Goal: Information Seeking & Learning: Learn about a topic

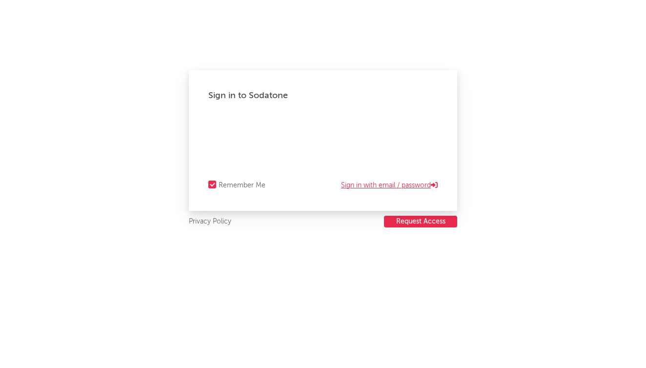
click at [422, 188] on link "Sign in with email / password" at bounding box center [389, 185] width 97 height 12
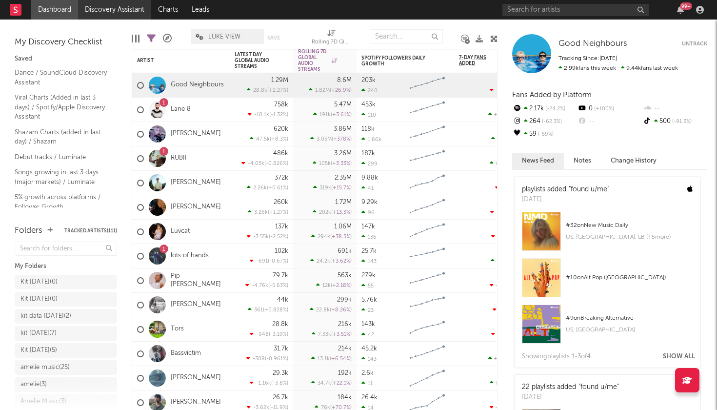
click at [121, 11] on link "Discovery Assistant" at bounding box center [114, 10] width 73 height 20
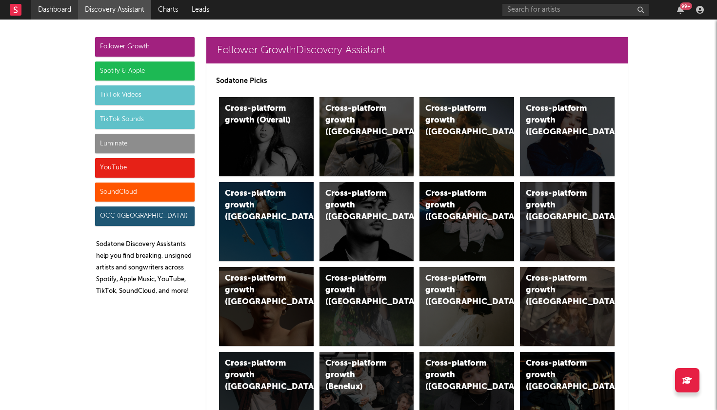
click at [66, 10] on link "Dashboard" at bounding box center [54, 10] width 47 height 20
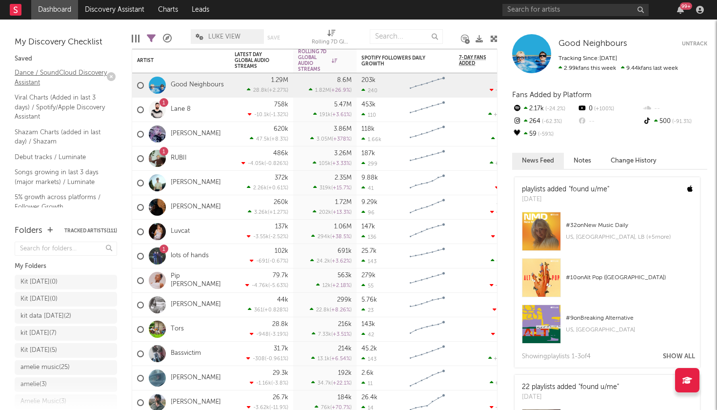
click at [65, 81] on link "Dance / SoundCloud Discovery Assistant" at bounding box center [61, 77] width 93 height 20
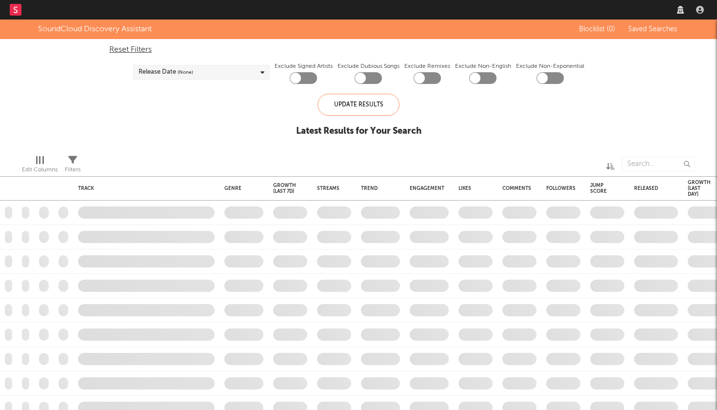
checkbox input "true"
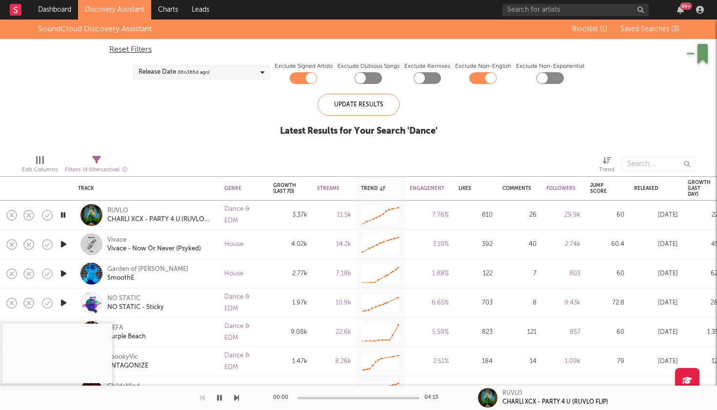
click at [103, 13] on link "Discovery Assistant" at bounding box center [114, 10] width 73 height 20
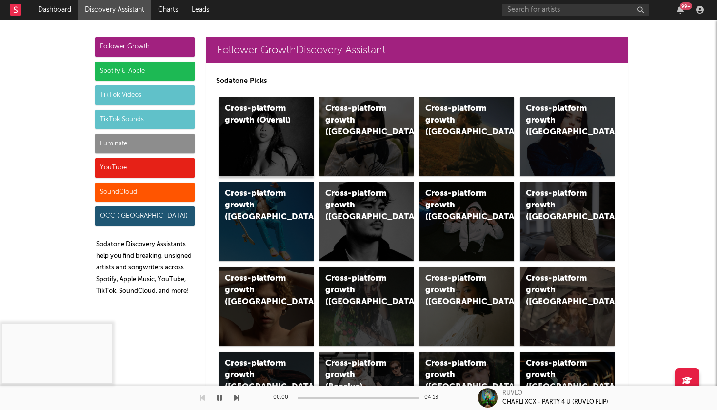
click at [281, 132] on div "Cross-platform growth (Overall)" at bounding box center [266, 136] width 95 height 79
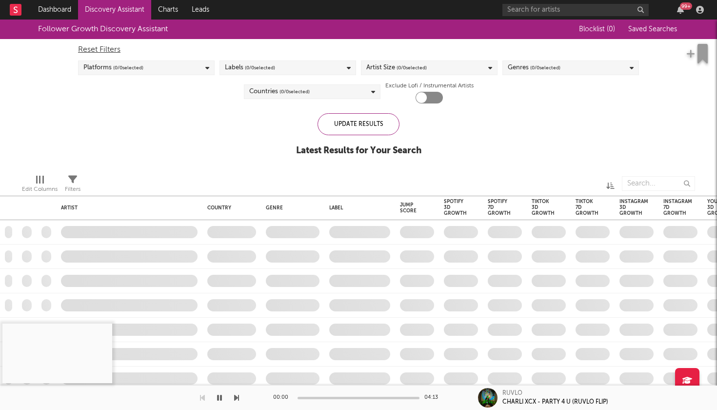
checkbox input "true"
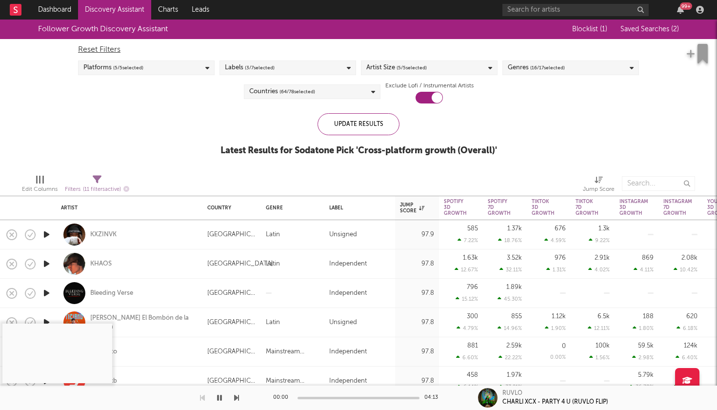
click at [187, 74] on div "Platforms ( 5 / 5 selected)" at bounding box center [146, 67] width 137 height 15
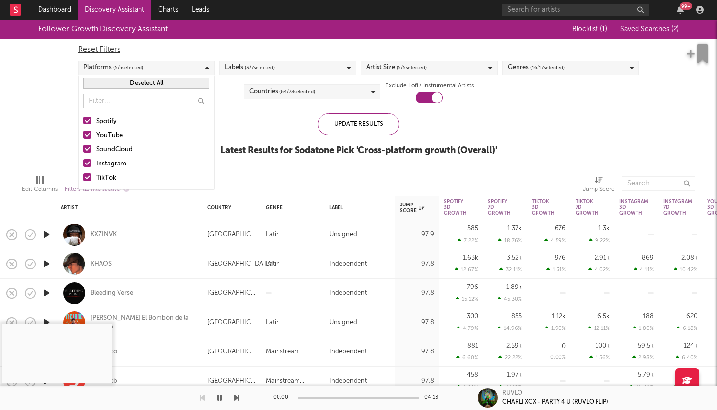
click at [89, 134] on div at bounding box center [87, 135] width 8 height 8
click at [83, 134] on input "YouTube" at bounding box center [83, 136] width 0 height 12
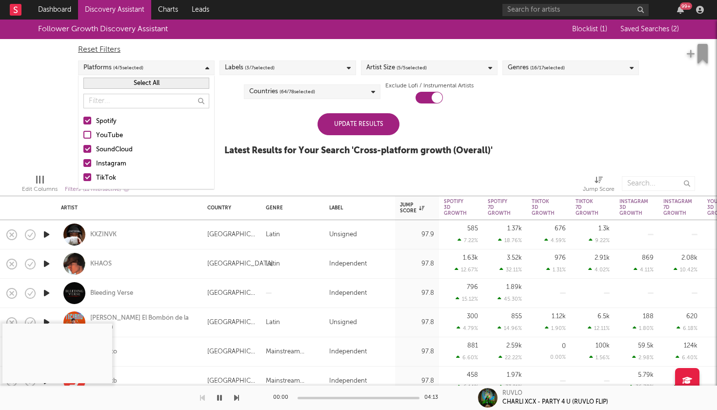
click at [89, 149] on div at bounding box center [87, 149] width 8 height 8
click at [83, 149] on input "SoundCloud" at bounding box center [83, 150] width 0 height 12
click at [89, 168] on label "Instagram" at bounding box center [146, 164] width 126 height 12
click at [83, 168] on input "Instagram" at bounding box center [83, 164] width 0 height 12
click at [88, 178] on div at bounding box center [87, 177] width 8 height 8
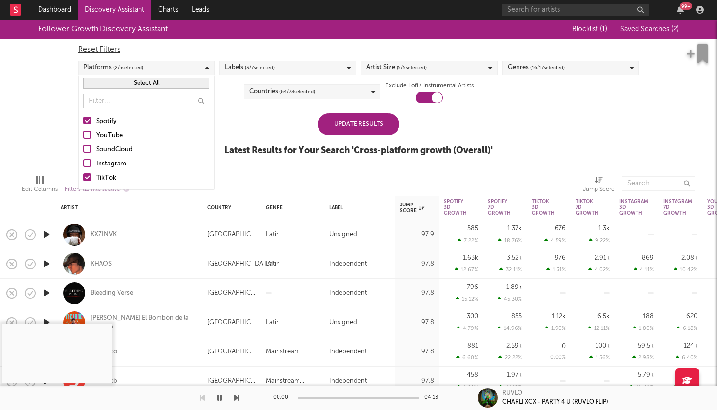
click at [83, 178] on input "TikTok" at bounding box center [83, 178] width 0 height 12
click at [33, 113] on div "Follower Growth Discovery Assistant Blocklist ( 1 ) Saved Searches ( 2 ) Reset …" at bounding box center [358, 93] width 717 height 147
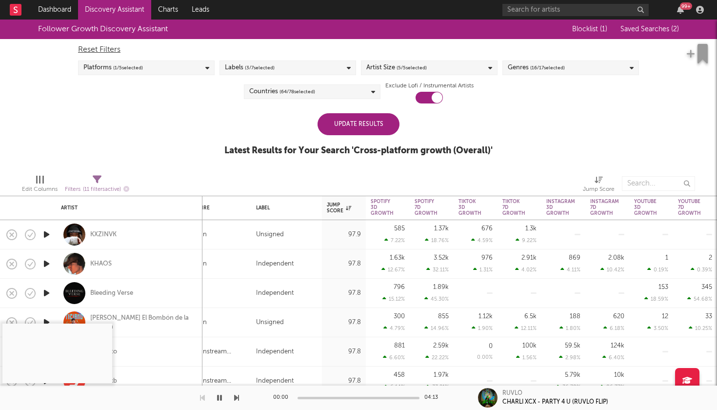
click at [119, 14] on link "Discovery Assistant" at bounding box center [114, 10] width 73 height 20
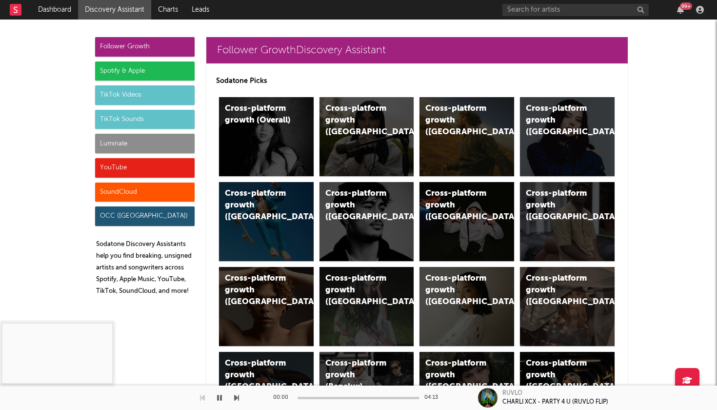
click at [164, 67] on div "Spotify & Apple" at bounding box center [144, 71] width 99 height 20
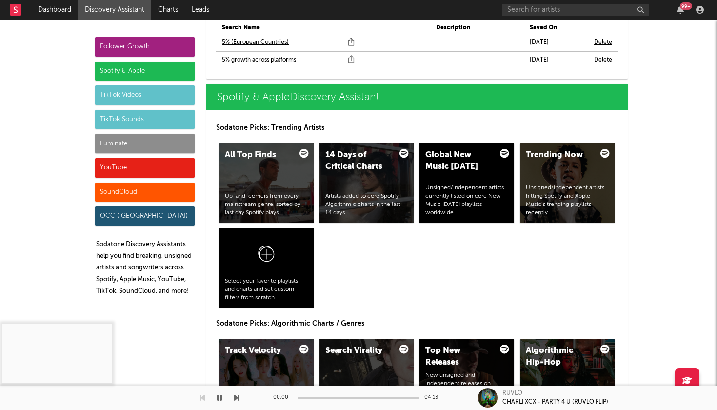
scroll to position [999, 0]
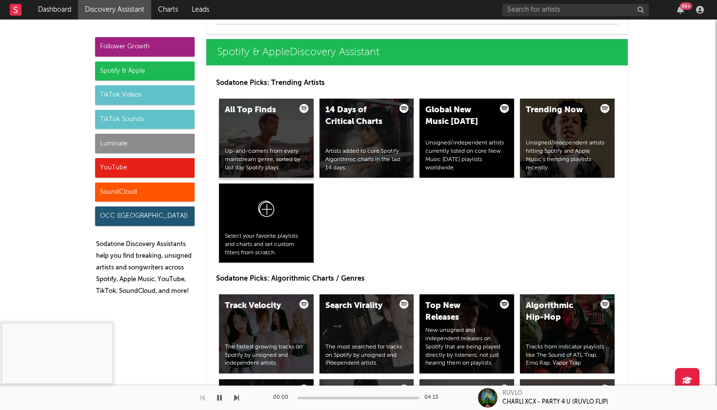
click at [252, 122] on div "All Top Finds Up-and-comers from every mainstream genre, sorted by last day Spo…" at bounding box center [266, 137] width 95 height 79
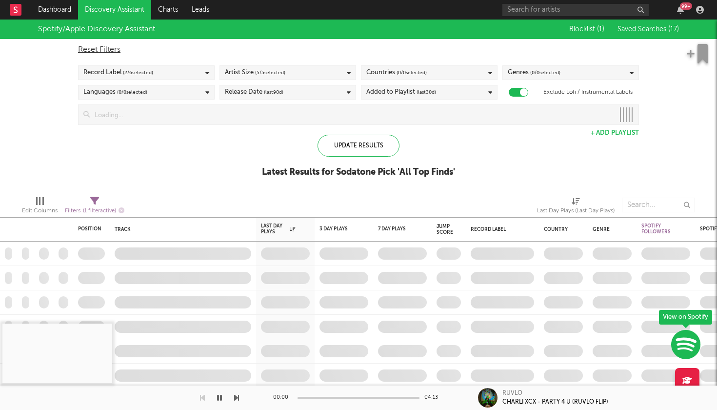
click at [195, 78] on div "Record Label ( 2 / 6 selected)" at bounding box center [146, 72] width 137 height 15
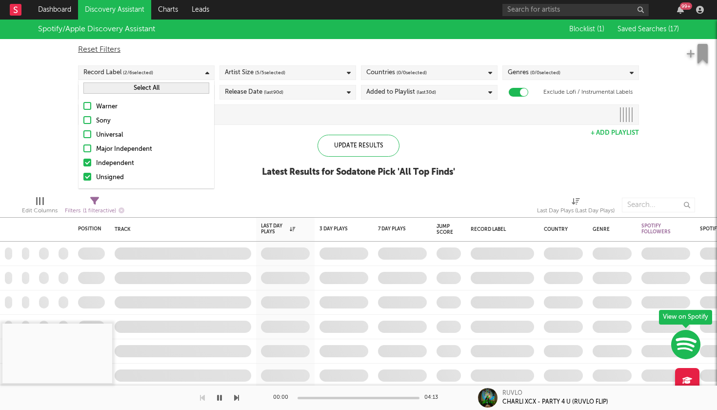
click at [195, 78] on div "Record Label ( 2 / 6 selected)" at bounding box center [146, 72] width 137 height 15
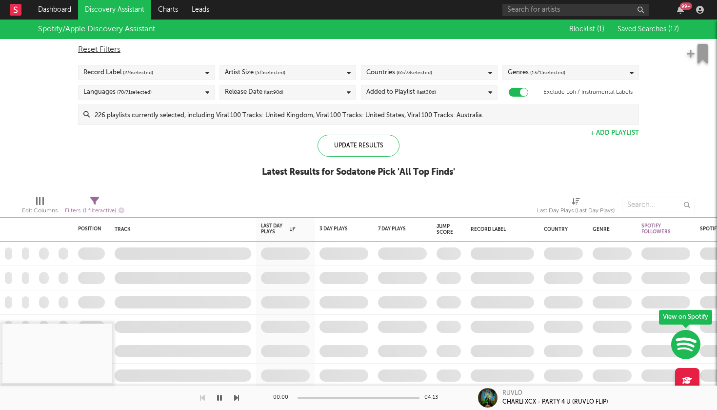
click at [240, 70] on div "Artist Size ( 5 / 5 selected)" at bounding box center [255, 73] width 60 height 12
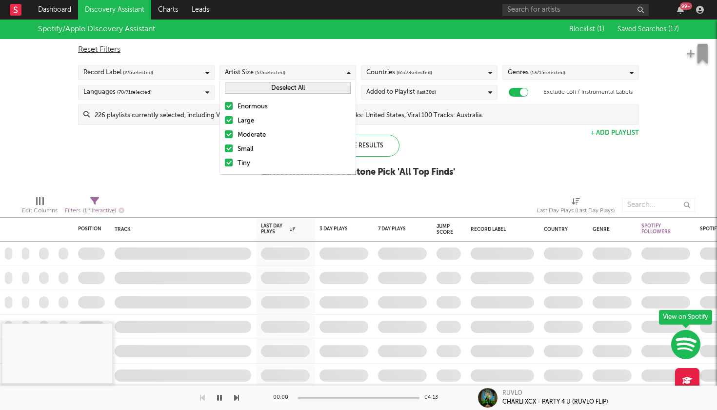
click at [230, 106] on div at bounding box center [229, 106] width 8 height 8
click at [225, 106] on input "Enormous" at bounding box center [225, 107] width 0 height 12
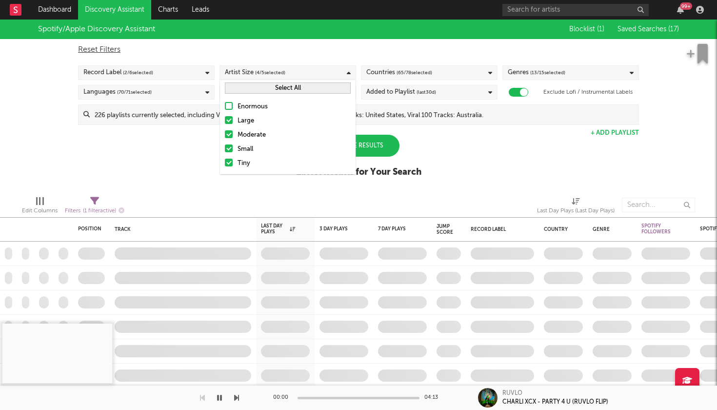
click at [229, 118] on div at bounding box center [229, 120] width 8 height 8
click at [225, 118] on input "Large" at bounding box center [225, 121] width 0 height 12
click at [229, 134] on div at bounding box center [229, 134] width 8 height 8
click at [225, 134] on input "Moderate" at bounding box center [225, 135] width 0 height 12
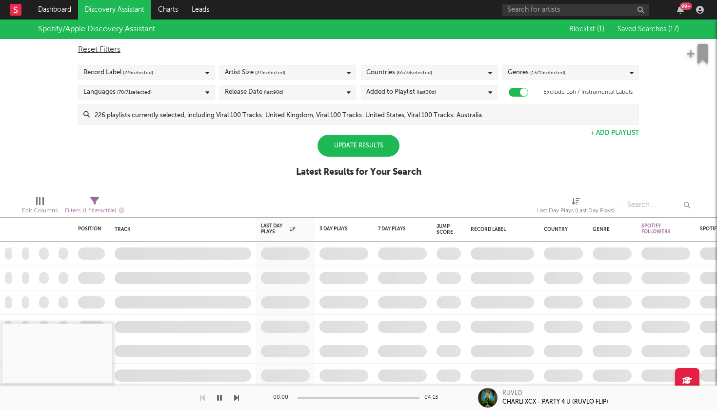
click at [293, 54] on div "Reset Filters" at bounding box center [358, 50] width 561 height 12
checkbox input "false"
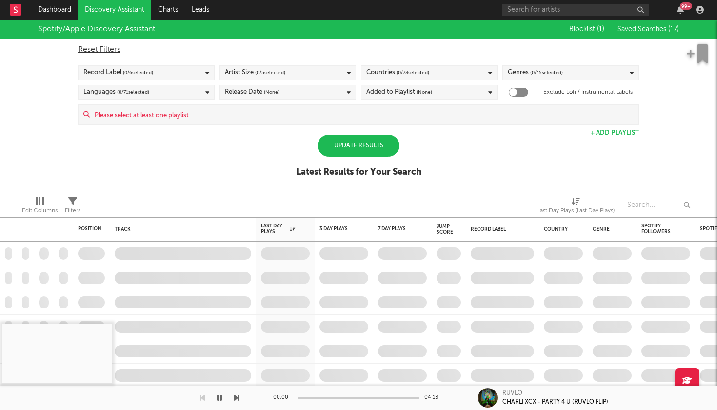
click at [602, 76] on div "Genres ( 0 / 15 selected)" at bounding box center [570, 72] width 137 height 15
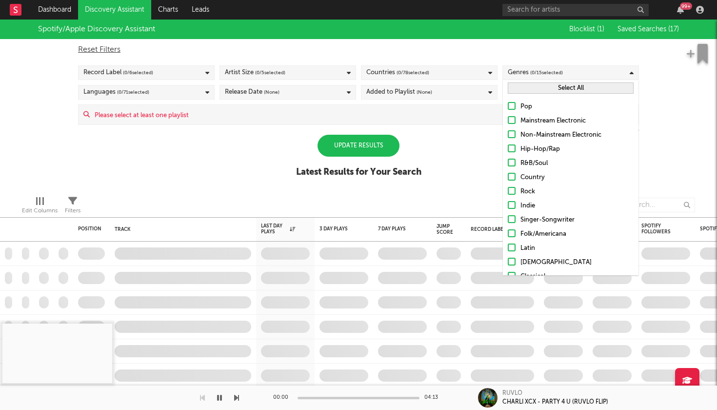
click at [549, 90] on button "Select All" at bounding box center [571, 87] width 126 height 11
click at [511, 260] on div at bounding box center [512, 261] width 8 height 8
click at [508, 260] on input "[DEMOGRAPHIC_DATA]" at bounding box center [508, 262] width 0 height 12
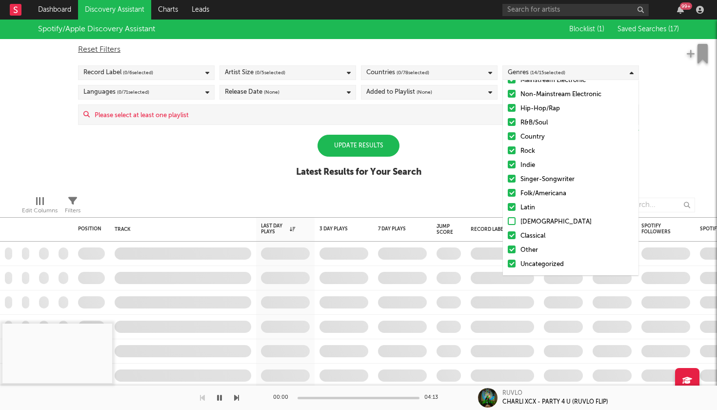
scroll to position [40, 0]
click at [523, 236] on div "Classical" at bounding box center [576, 236] width 113 height 12
click at [508, 236] on input "Classical" at bounding box center [508, 236] width 0 height 12
click at [529, 136] on div "Country" at bounding box center [576, 137] width 113 height 12
click at [508, 136] on input "Country" at bounding box center [508, 137] width 0 height 12
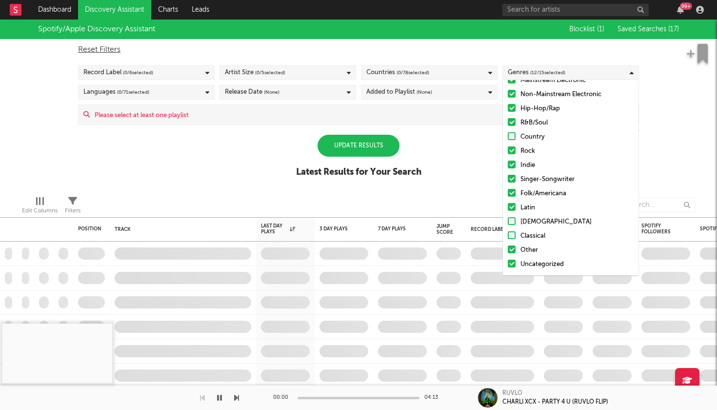
click at [686, 165] on div "Spotify/Apple Discovery Assistant Blocklist ( 1 ) Saved Searches ( 17 ) Reset F…" at bounding box center [358, 104] width 717 height 168
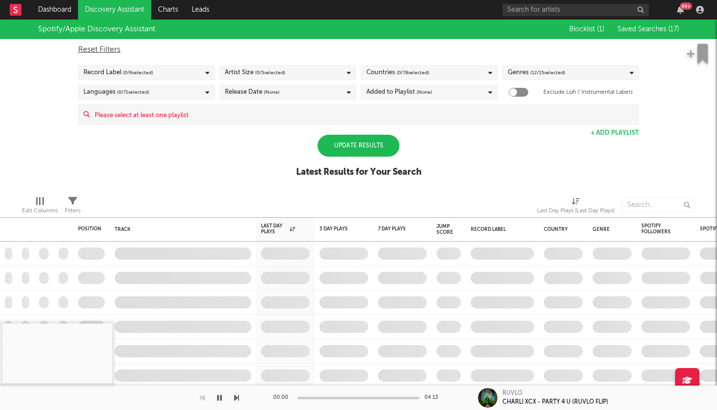
click at [167, 98] on div "Languages ( 0 / 71 selected)" at bounding box center [146, 92] width 137 height 15
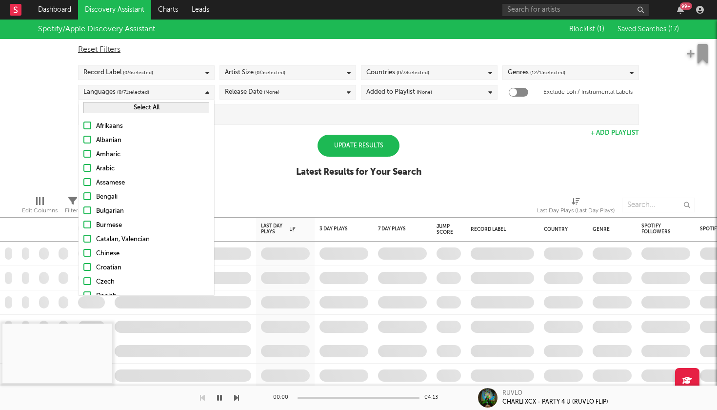
scroll to position [0, 0]
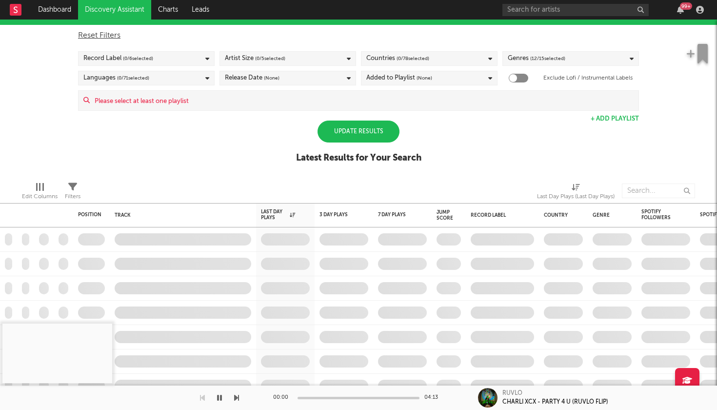
click at [149, 71] on div "Languages ( 0 / 71 selected)" at bounding box center [146, 78] width 137 height 15
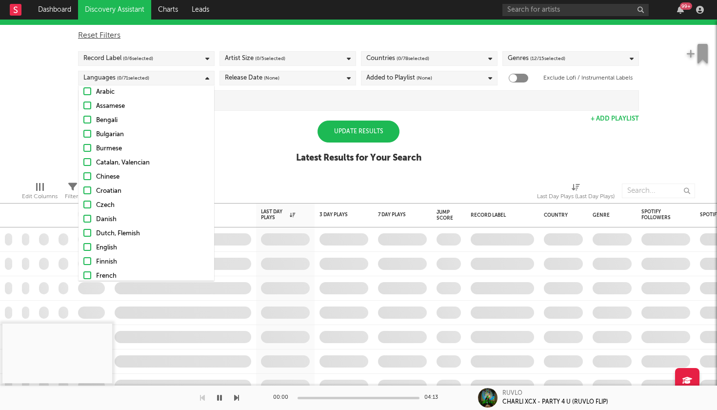
scroll to position [72, 0]
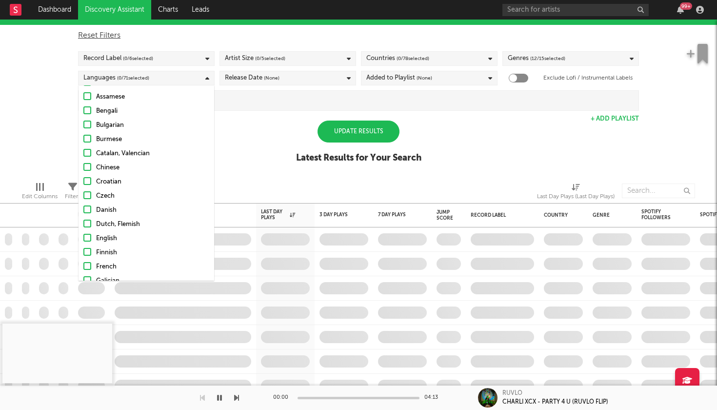
click at [85, 236] on div at bounding box center [87, 238] width 8 height 8
click at [83, 236] on input "English" at bounding box center [83, 239] width 0 height 12
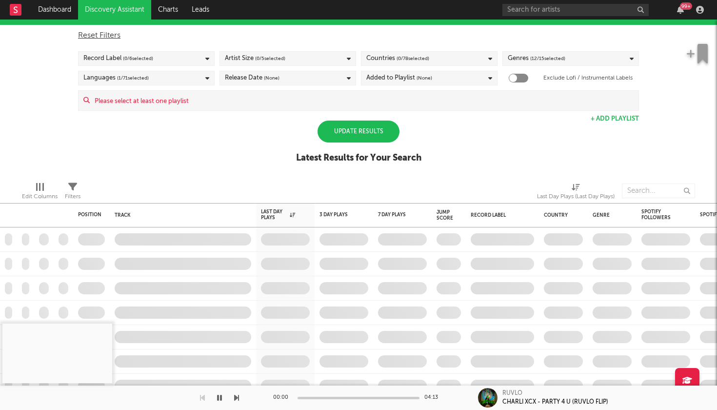
click at [246, 174] on div "Edit Columns Filters Last Day Plays (Last Day Plays)" at bounding box center [358, 188] width 717 height 29
click at [310, 77] on div "Release Date (None)" at bounding box center [287, 78] width 137 height 15
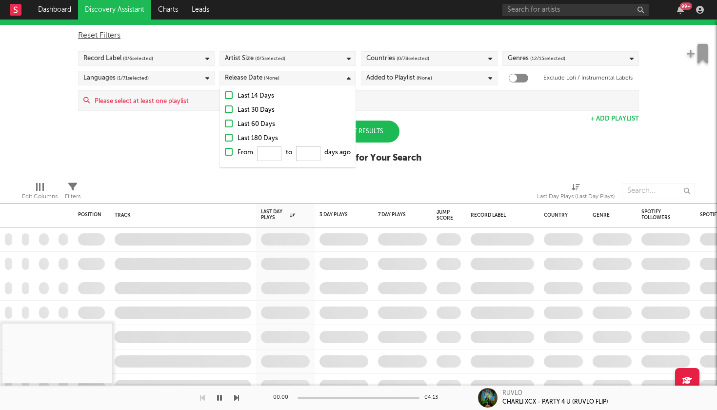
click at [310, 77] on div "Release Date (None)" at bounding box center [287, 78] width 137 height 15
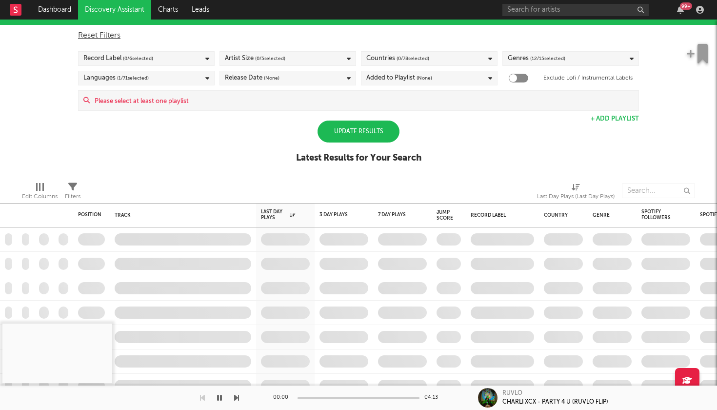
click at [141, 63] on span "( 0 / 6 selected)" at bounding box center [138, 59] width 30 height 12
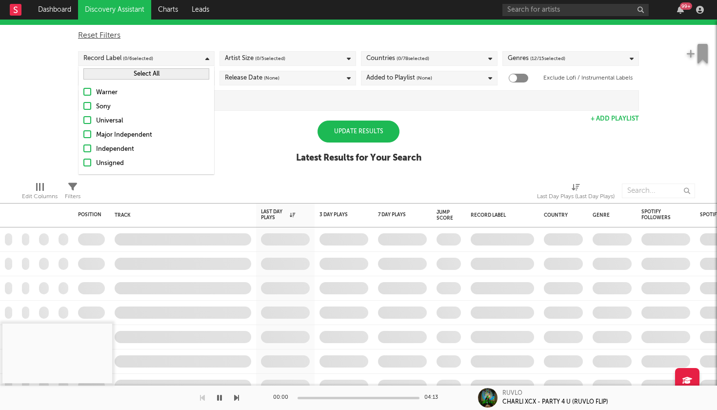
click at [100, 151] on div "Independent" at bounding box center [152, 149] width 113 height 12
click at [83, 151] on input "Independent" at bounding box center [83, 149] width 0 height 12
click at [100, 157] on div "Unsigned" at bounding box center [152, 163] width 113 height 12
click at [83, 157] on input "Unsigned" at bounding box center [83, 163] width 0 height 12
click at [247, 147] on div "Spotify/Apple Discovery Assistant Blocklist ( 1 ) Saved Searches ( 17 ) Reset F…" at bounding box center [358, 89] width 717 height 168
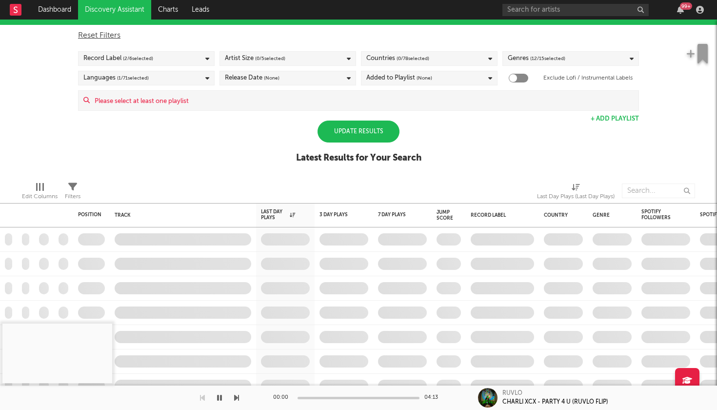
click at [438, 58] on div "Countries ( 0 / 78 selected)" at bounding box center [429, 58] width 137 height 15
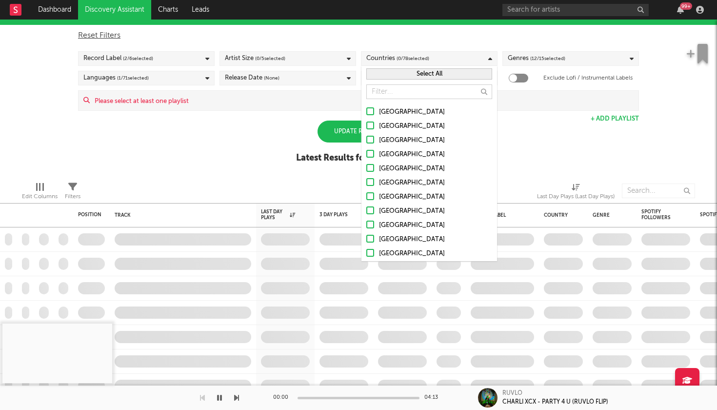
click at [426, 76] on button "Select All" at bounding box center [429, 73] width 126 height 11
click at [321, 58] on div "Artist Size ( 0 / 5 selected)" at bounding box center [287, 58] width 137 height 15
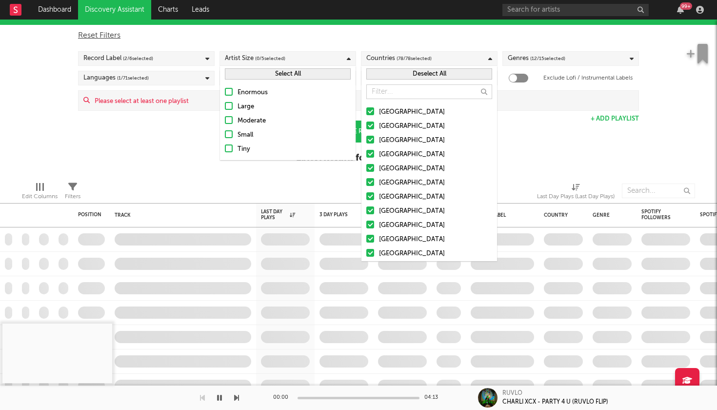
click at [242, 134] on div "Small" at bounding box center [293, 135] width 113 height 12
click at [225, 134] on input "Small" at bounding box center [225, 135] width 0 height 12
click at [243, 151] on div "Tiny" at bounding box center [293, 149] width 113 height 12
click at [225, 151] on input "Tiny" at bounding box center [225, 149] width 0 height 12
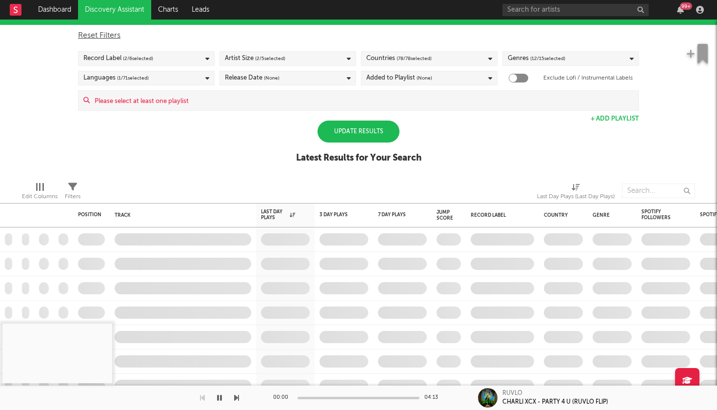
click at [220, 167] on div "Spotify/Apple Discovery Assistant Blocklist ( 1 ) Saved Searches ( 17 ) Reset F…" at bounding box center [358, 89] width 717 height 168
click at [386, 134] on div "Update Results" at bounding box center [358, 131] width 82 height 22
click at [262, 75] on div "Release Date (None)" at bounding box center [252, 78] width 55 height 12
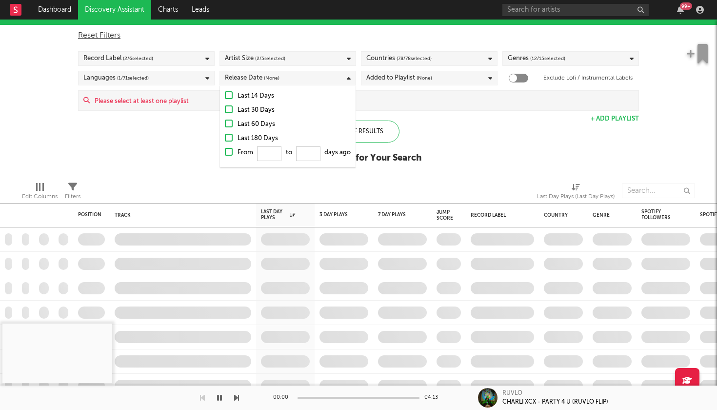
click at [245, 127] on div "Last 60 Days" at bounding box center [293, 124] width 113 height 12
click at [225, 127] on input "Last 60 Days" at bounding box center [225, 124] width 0 height 12
click at [425, 137] on div "Spotify/Apple Discovery Assistant Blocklist ( 1 ) Saved Searches ( 17 ) Reset F…" at bounding box center [358, 89] width 717 height 168
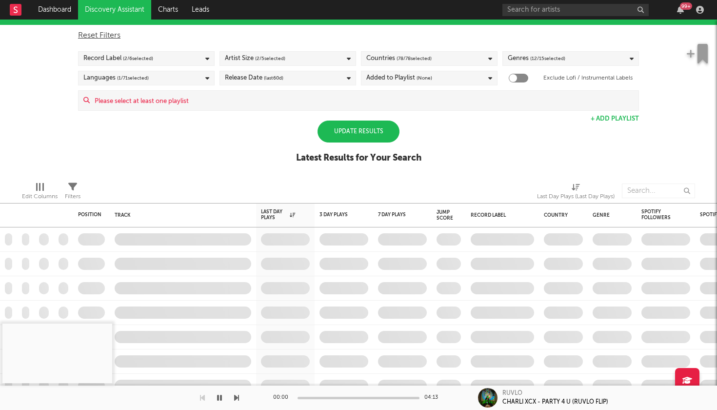
click at [436, 79] on div "Added to Playlist (None)" at bounding box center [429, 78] width 137 height 15
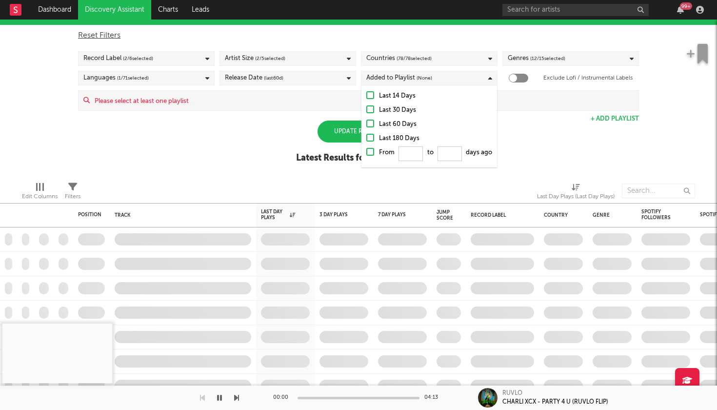
click at [436, 79] on div "Added to Playlist (None)" at bounding box center [429, 78] width 137 height 15
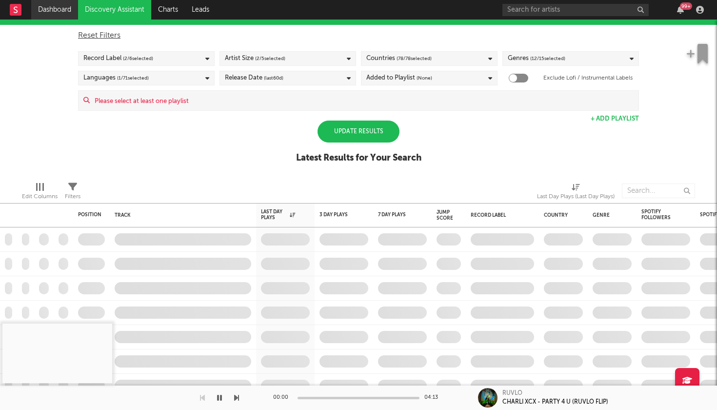
click at [64, 8] on link "Dashboard" at bounding box center [54, 10] width 47 height 20
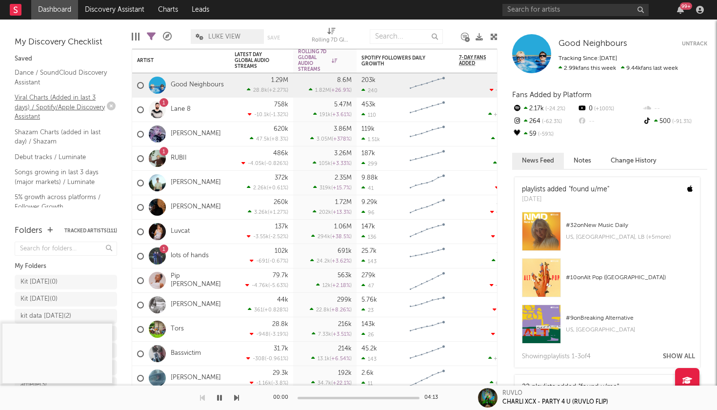
click at [86, 92] on link "Viral Charts (Added in last 3 days) / Spotify/Apple Discovery Assistant" at bounding box center [61, 107] width 93 height 30
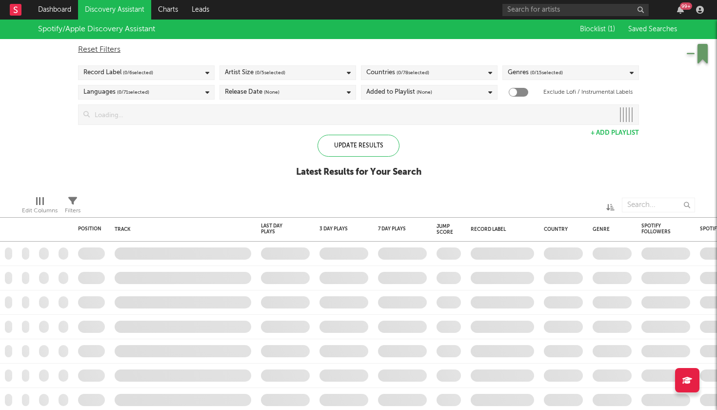
checkbox input "true"
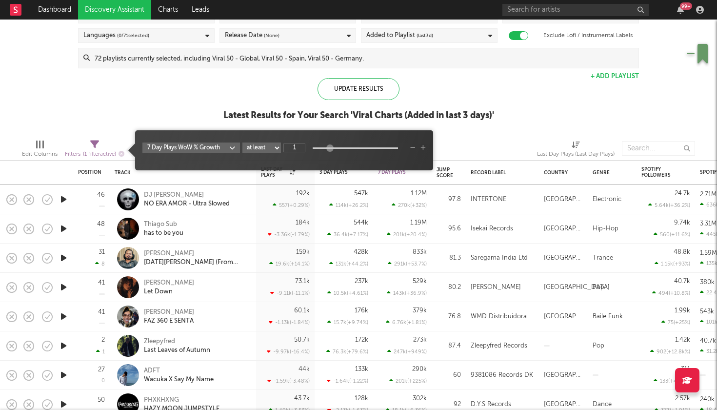
click at [94, 146] on icon at bounding box center [94, 144] width 9 height 9
click at [223, 147] on body "Dashboard Discovery Assistant Charts Leads 99 + Notifications Settings Mark all…" at bounding box center [358, 205] width 717 height 410
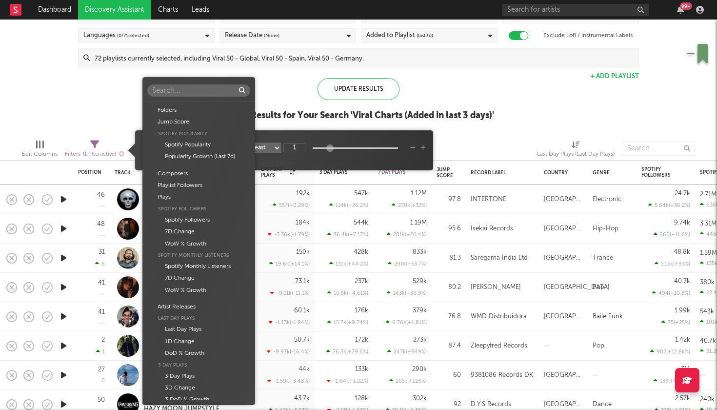
scroll to position [297, 0]
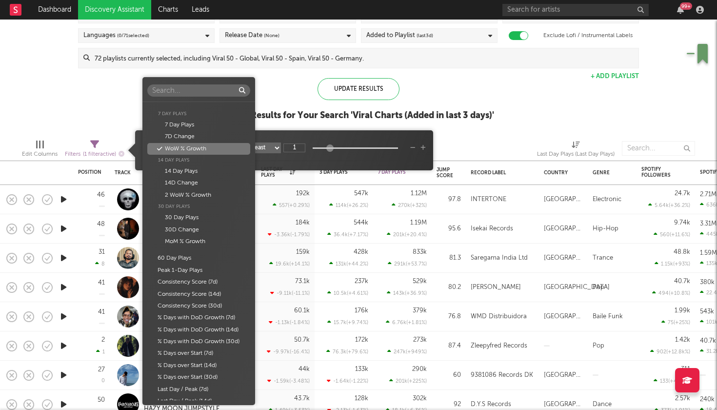
click at [223, 147] on div "WoW % Growth" at bounding box center [198, 149] width 102 height 12
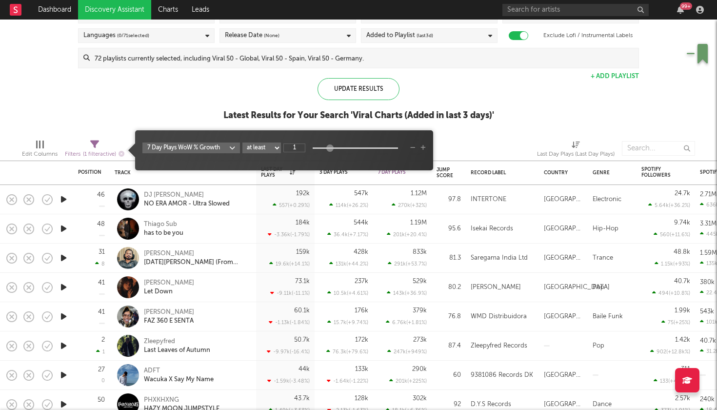
click at [223, 147] on body "Dashboard Discovery Assistant Charts Leads 99 + Notifications Settings Mark all…" at bounding box center [358, 205] width 717 height 410
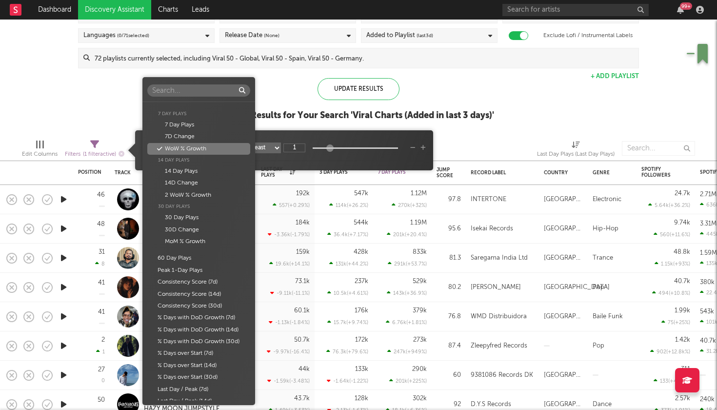
click at [222, 144] on div "WoW % Growth" at bounding box center [198, 149] width 102 height 12
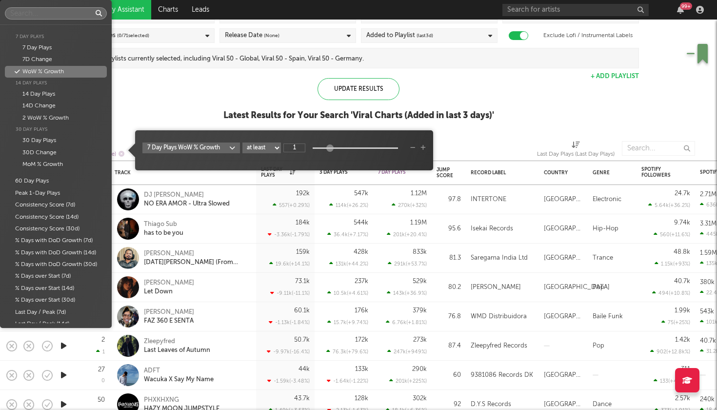
click at [228, 148] on body "Dashboard Discovery Assistant Charts Leads 99 + Notifications Settings Mark all…" at bounding box center [358, 205] width 717 height 410
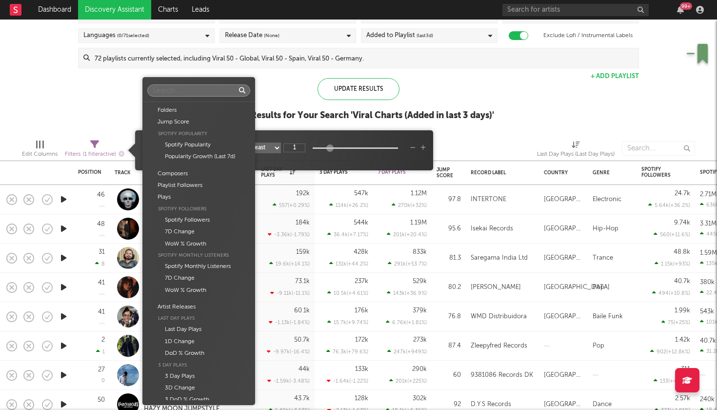
scroll to position [0, 0]
click at [107, 110] on div "Folders Jump Score Spotify Popularity Spotify Popularity Popularity Growth (Las…" at bounding box center [358, 205] width 717 height 410
click at [223, 146] on body "Dashboard Discovery Assistant Charts Leads 99 + Notifications Settings Mark all…" at bounding box center [358, 205] width 717 height 410
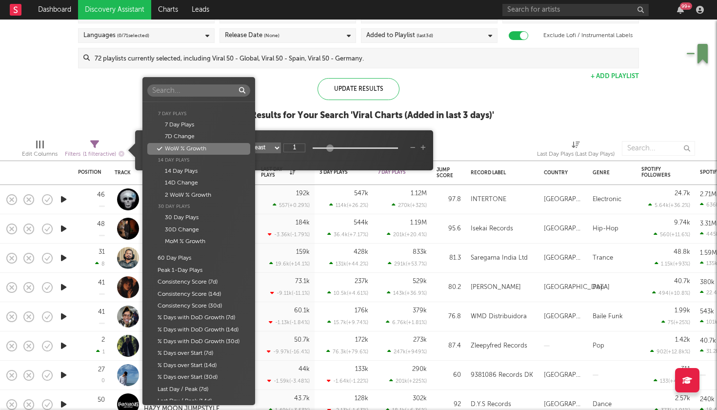
click at [300, 99] on div "Folders Jump Score Spotify Popularity Spotify Popularity Popularity Growth (Las…" at bounding box center [358, 205] width 717 height 410
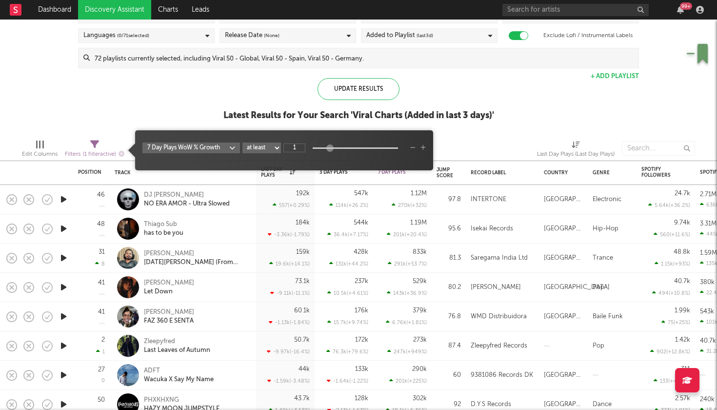
click at [281, 98] on div "Update Results Latest Results for Your Search ' Viral Charts (Added in last 3 d…" at bounding box center [358, 104] width 271 height 53
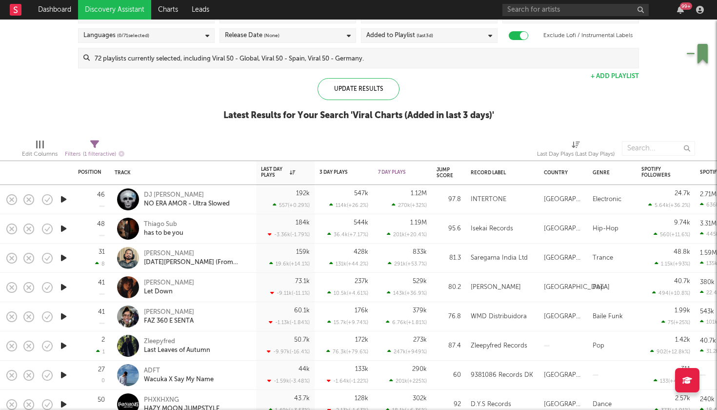
click at [95, 138] on div "Filters ( 1 filter active)" at bounding box center [94, 150] width 59 height 28
click at [96, 144] on icon at bounding box center [94, 144] width 9 height 9
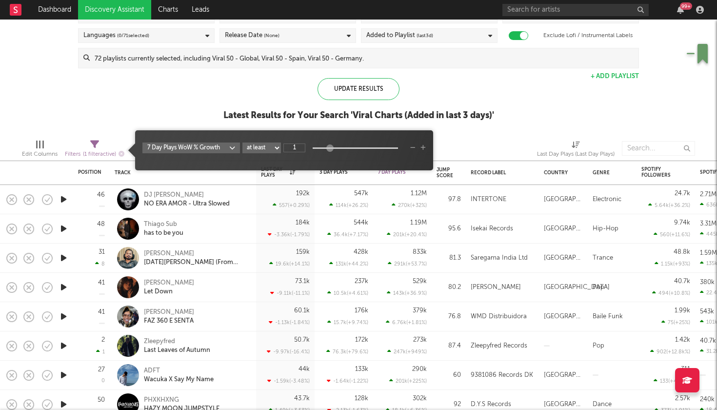
click at [204, 149] on body "Dashboard Discovery Assistant Charts Leads 99 + Notifications Settings Mark all…" at bounding box center [358, 205] width 717 height 410
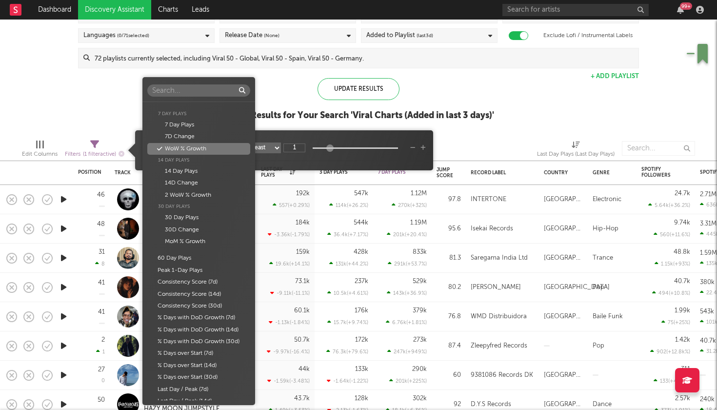
click at [167, 143] on div "WoW % Growth" at bounding box center [198, 149] width 102 height 12
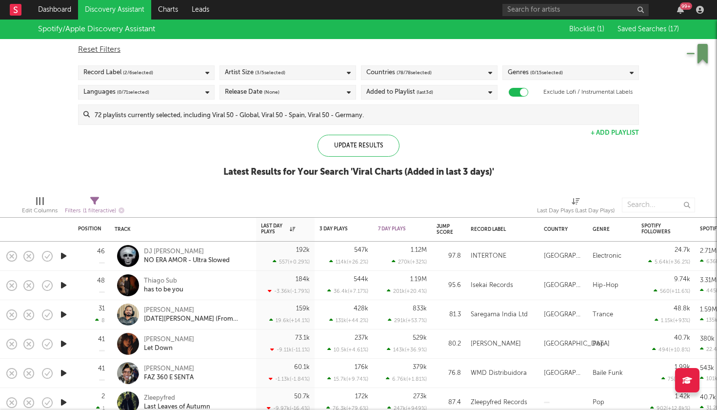
click at [191, 89] on div "Languages ( 0 / 71 selected)" at bounding box center [146, 92] width 137 height 15
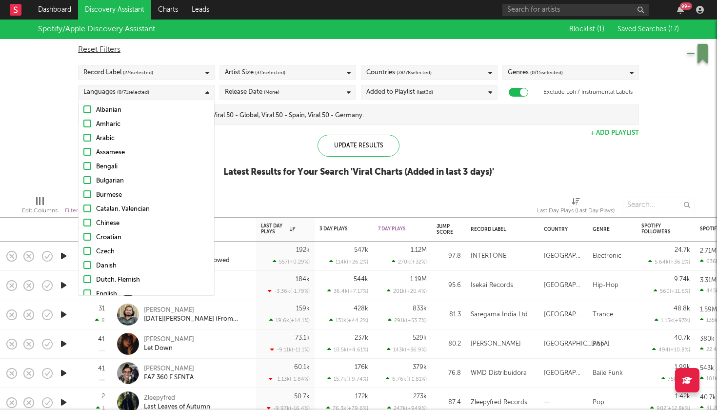
scroll to position [48, 0]
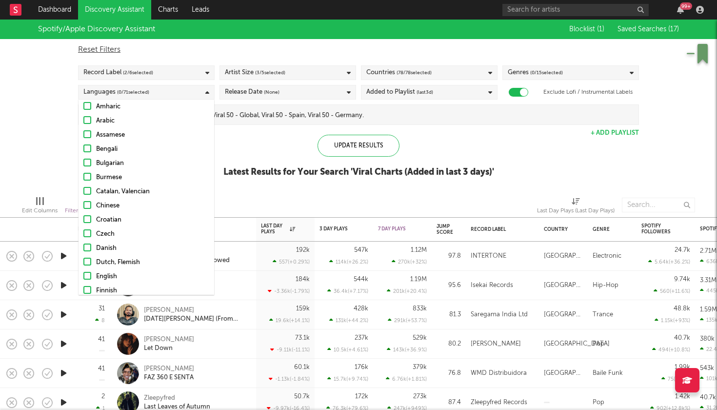
click at [87, 278] on div at bounding box center [87, 276] width 8 height 8
click at [83, 278] on input "English" at bounding box center [83, 277] width 0 height 12
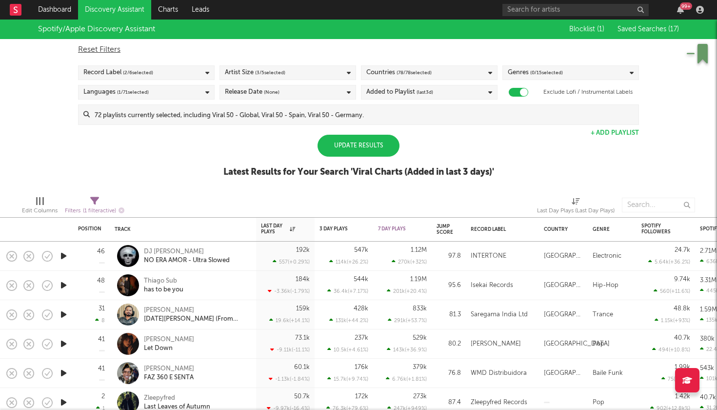
click at [236, 199] on div at bounding box center [228, 205] width 192 height 24
click at [345, 152] on div "Update Results" at bounding box center [358, 146] width 82 height 22
